Goal: Communication & Community: Answer question/provide support

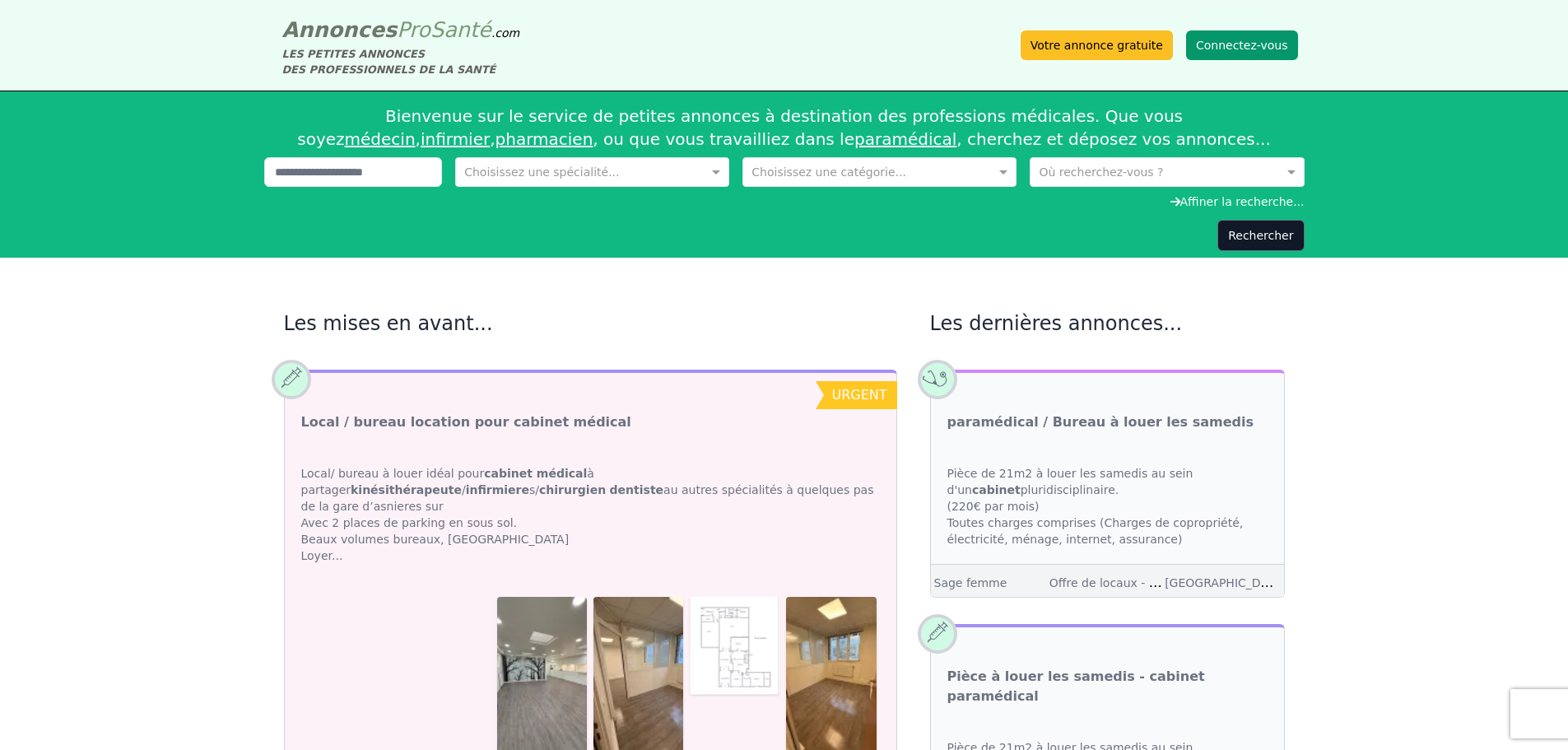
click at [1250, 43] on button "Connectez-vous" at bounding box center [1243, 44] width 112 height 29
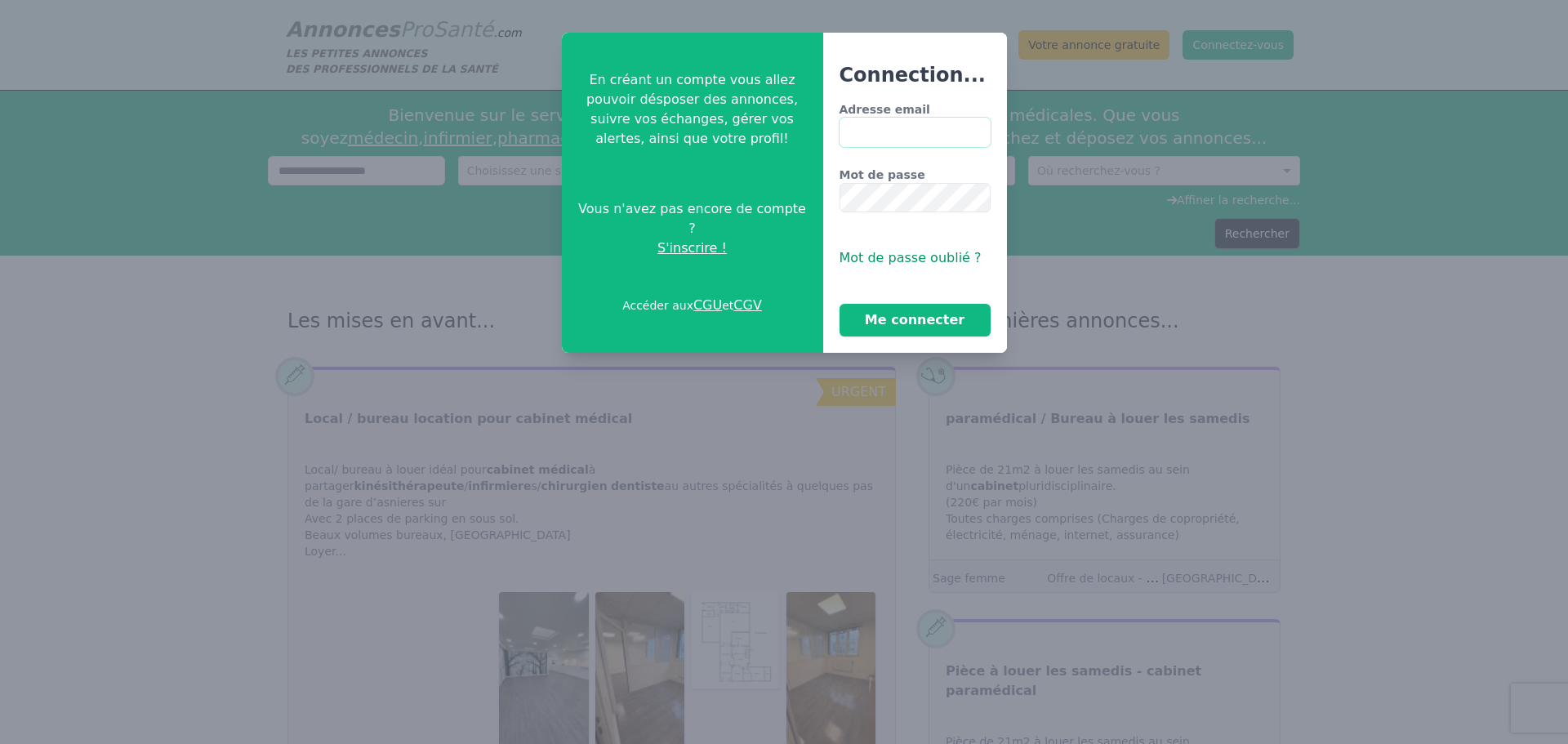
type input "**********"
click at [888, 319] on button "Me connecter" at bounding box center [915, 319] width 151 height 32
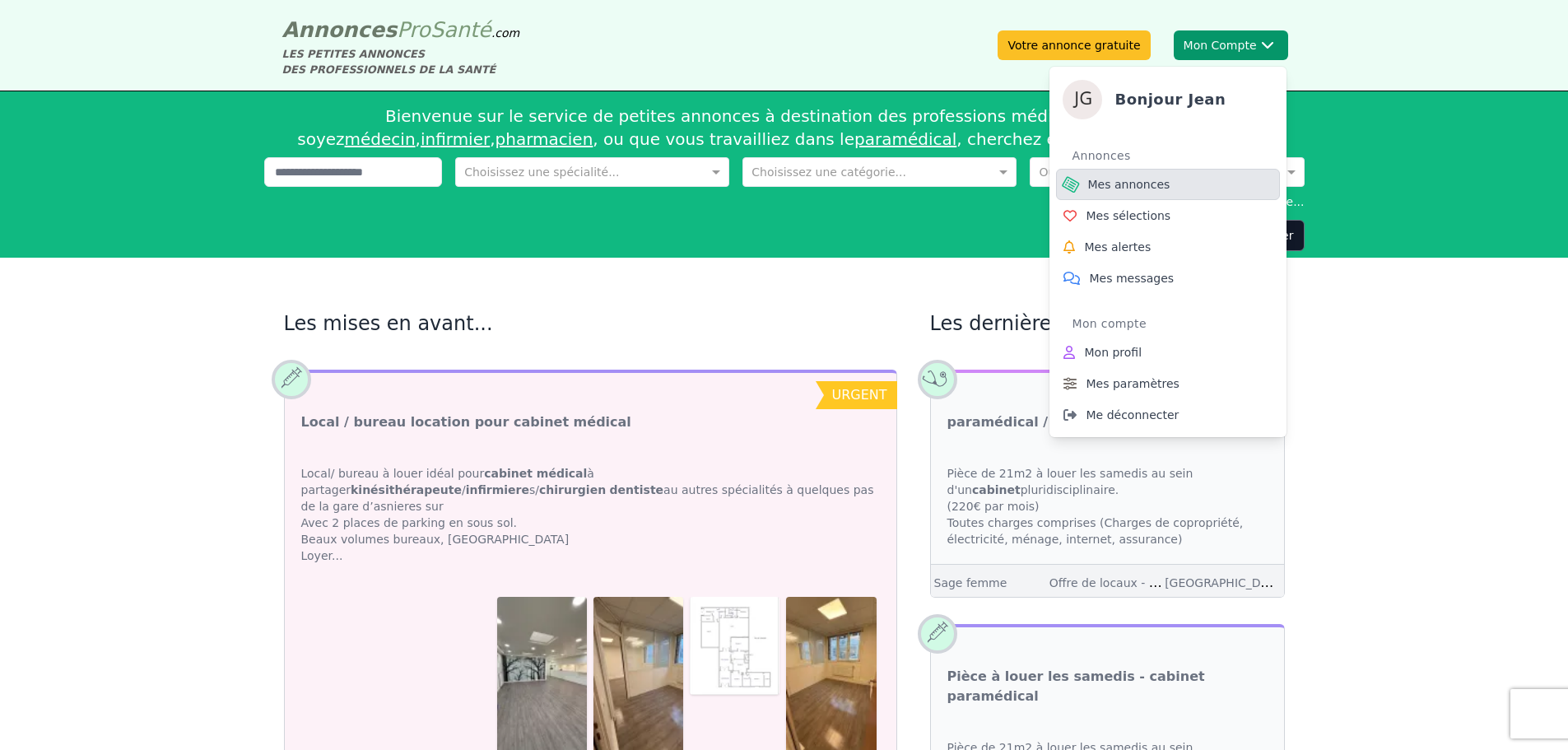
click at [1127, 185] on span "Mes annonces" at bounding box center [1130, 184] width 82 height 17
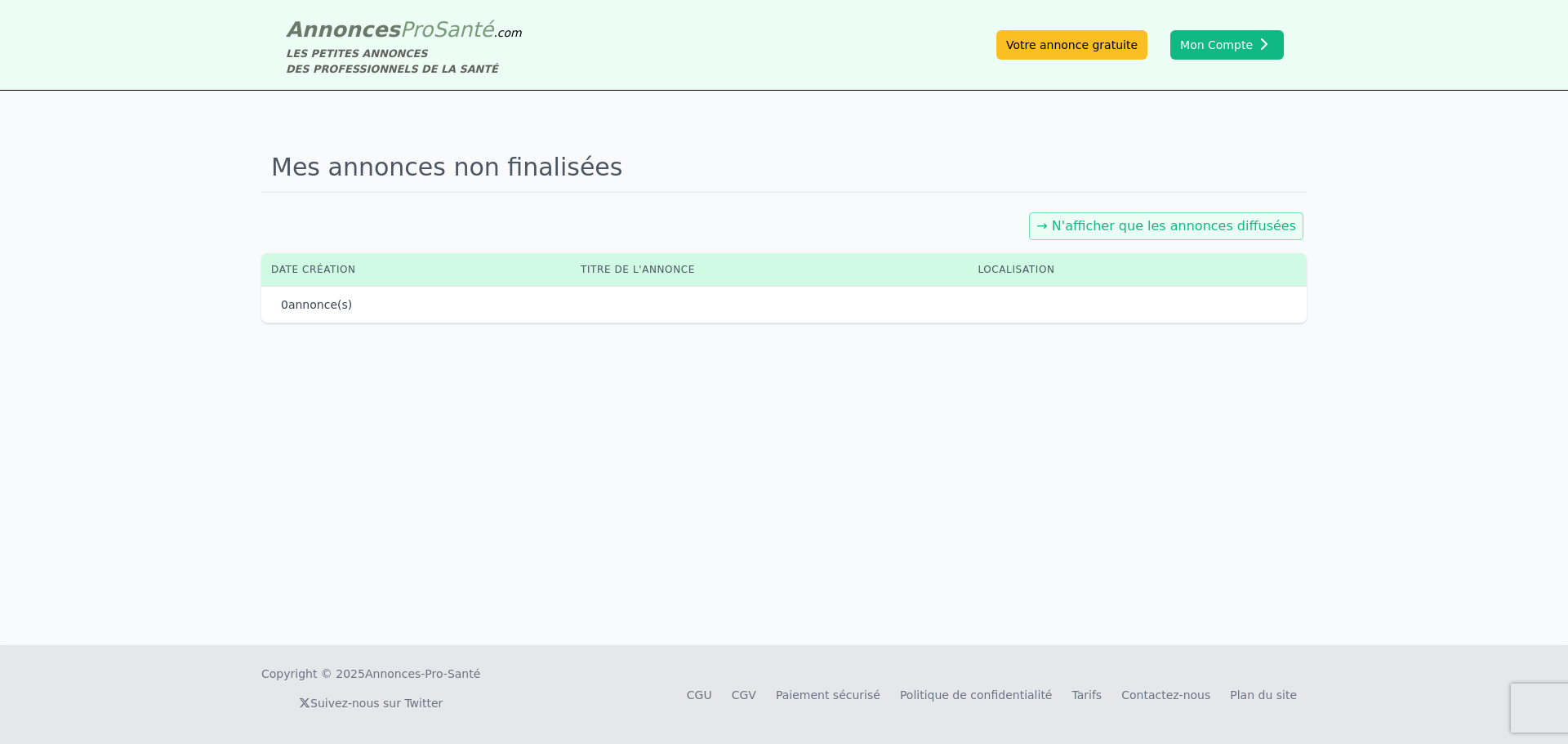
click at [1149, 216] on div "→ N'afficher que les annonces diffusées" at bounding box center [1166, 225] width 274 height 27
click at [1141, 232] on link "→ N'afficher que les annonces diffusées" at bounding box center [1166, 225] width 259 height 16
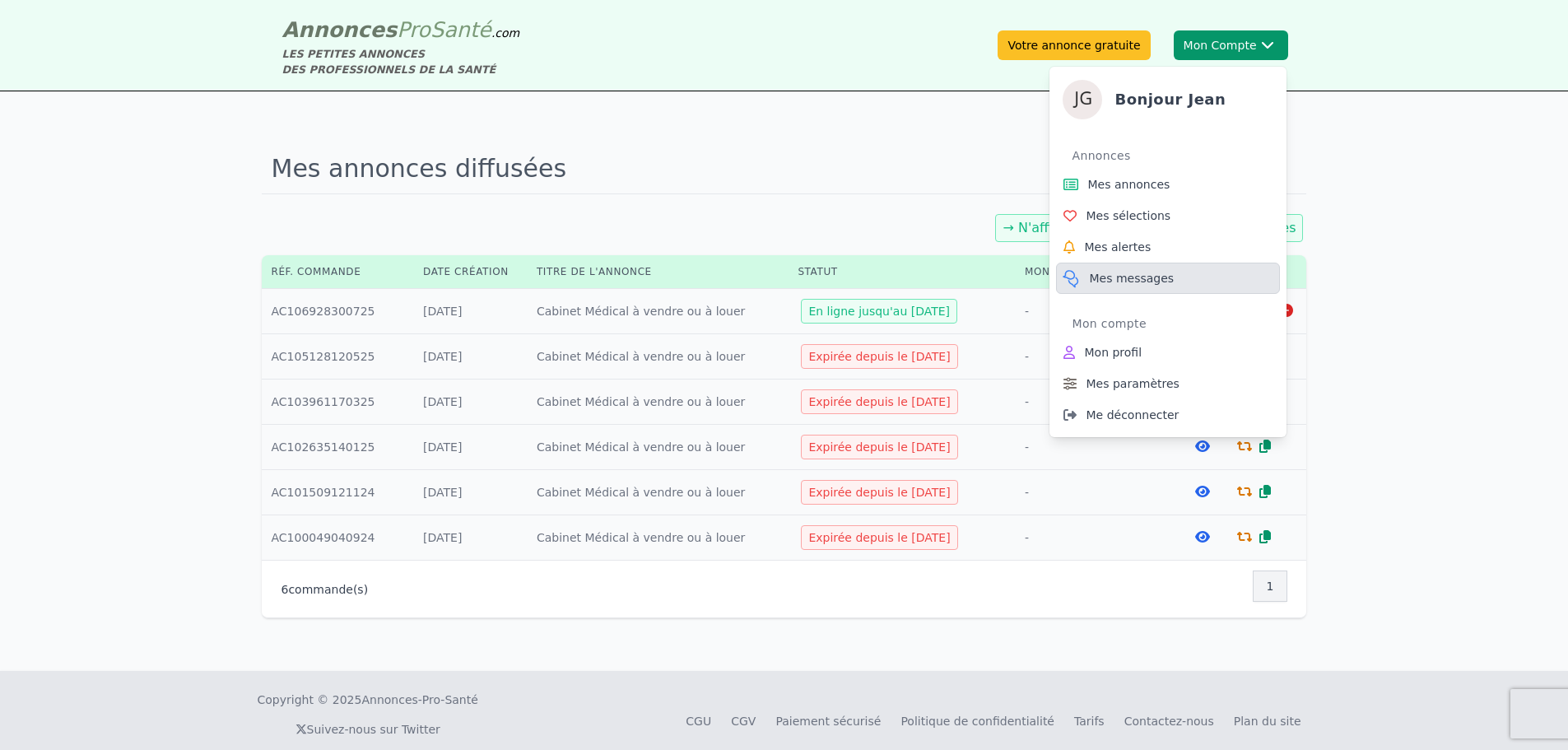
click at [1118, 281] on span "Mes messages" at bounding box center [1132, 278] width 85 height 17
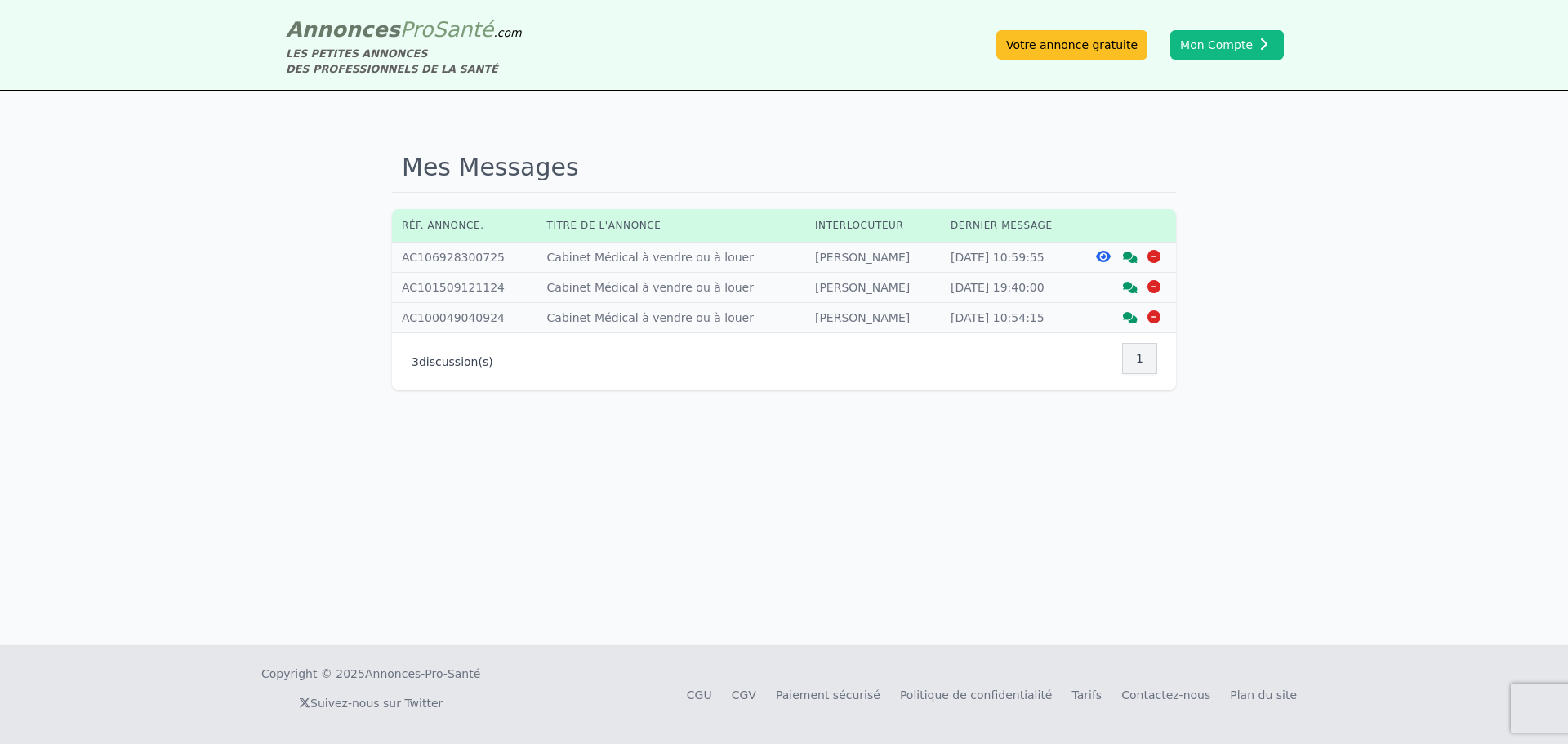
click at [1127, 255] on icon at bounding box center [1131, 258] width 15 height 12
